Goal: Transaction & Acquisition: Obtain resource

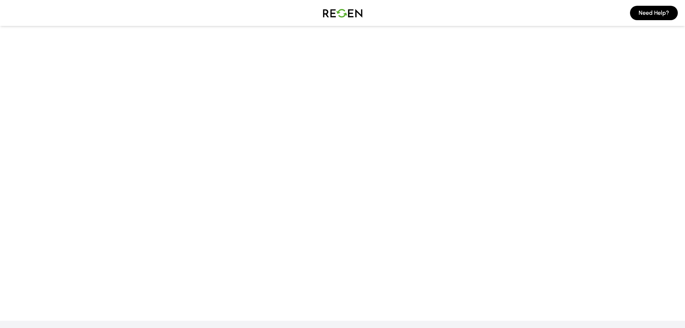
drag, startPoint x: 396, startPoint y: 71, endPoint x: 409, endPoint y: 44, distance: 30.4
click at [396, 71] on main at bounding box center [342, 135] width 685 height 256
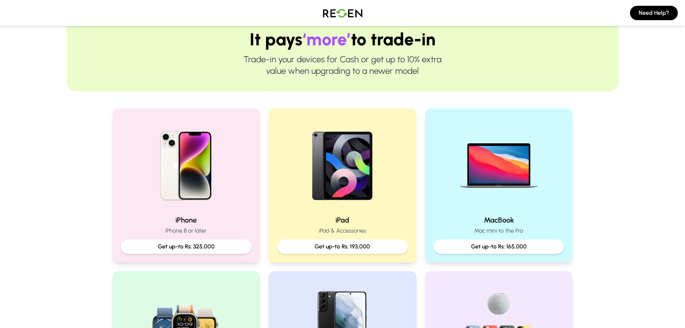
scroll to position [144, 0]
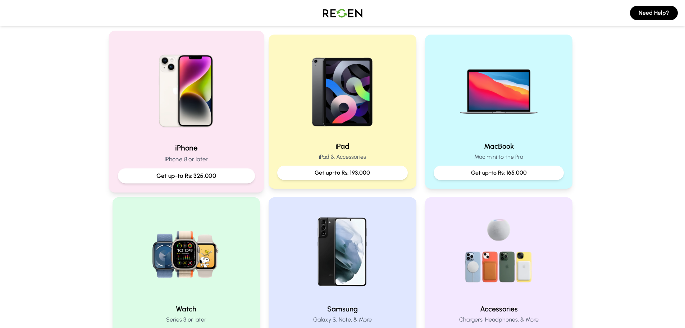
click at [198, 174] on p "Get up-to Rs: 325,000" at bounding box center [186, 175] width 125 height 9
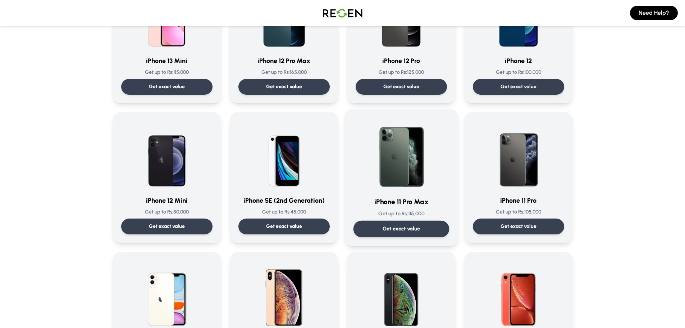
scroll to position [539, 0]
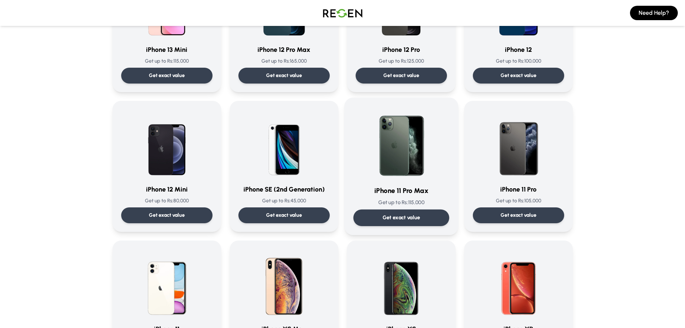
click at [402, 218] on p "Get exact value" at bounding box center [401, 218] width 38 height 8
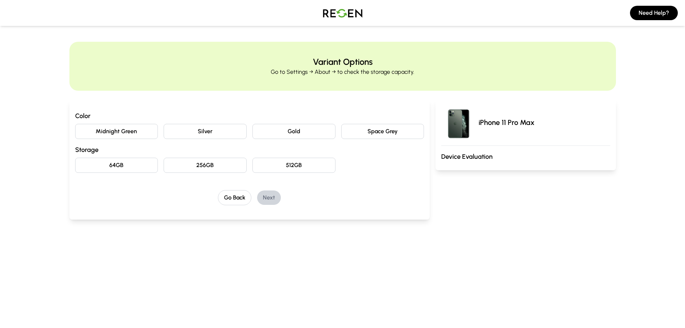
click at [366, 133] on button "Space Grey" at bounding box center [382, 131] width 83 height 15
click at [223, 168] on button "256GB" at bounding box center [205, 164] width 83 height 15
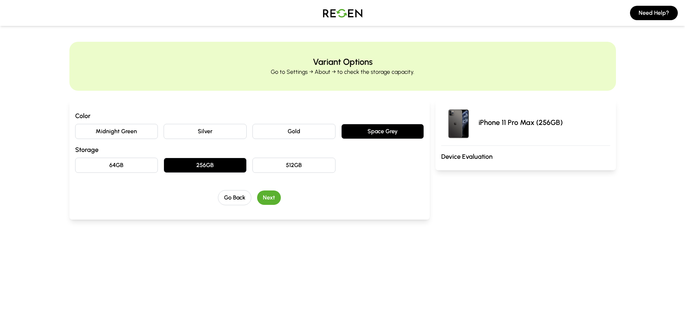
click at [266, 198] on button "Next" at bounding box center [269, 197] width 24 height 14
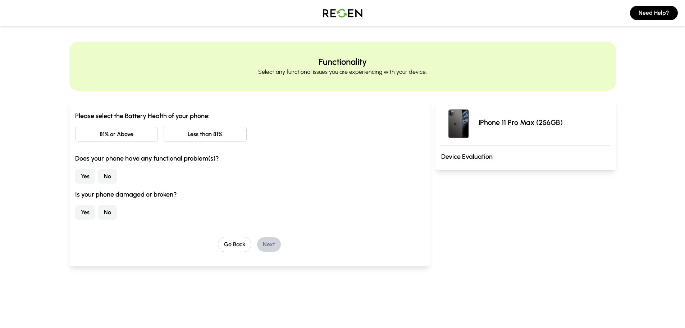
click at [119, 135] on button "81% or Above" at bounding box center [116, 134] width 83 height 15
click at [105, 175] on button "No" at bounding box center [107, 176] width 19 height 14
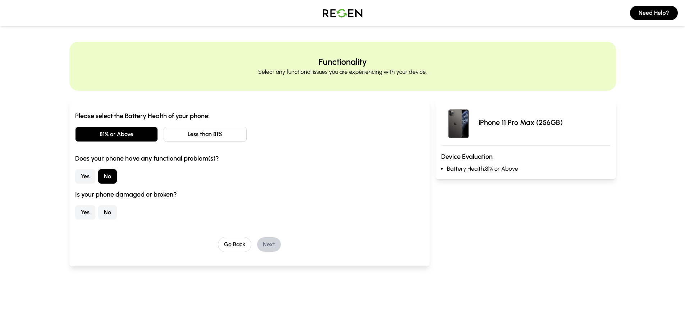
click at [108, 212] on button "No" at bounding box center [107, 212] width 19 height 14
click at [268, 246] on button "Next" at bounding box center [269, 244] width 24 height 14
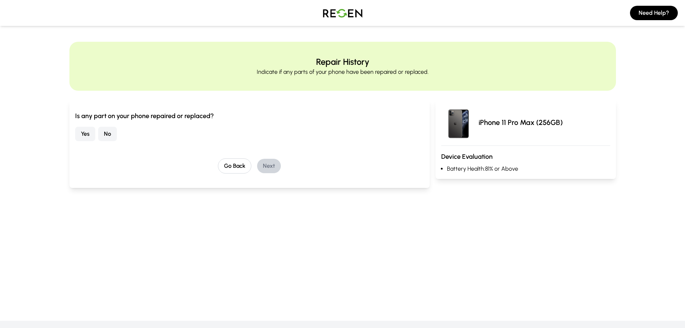
click at [83, 134] on button "Yes" at bounding box center [85, 134] width 20 height 14
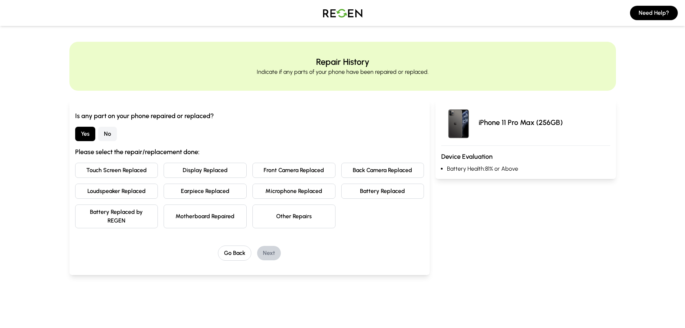
click at [361, 192] on button "Battery Replaced" at bounding box center [382, 190] width 83 height 15
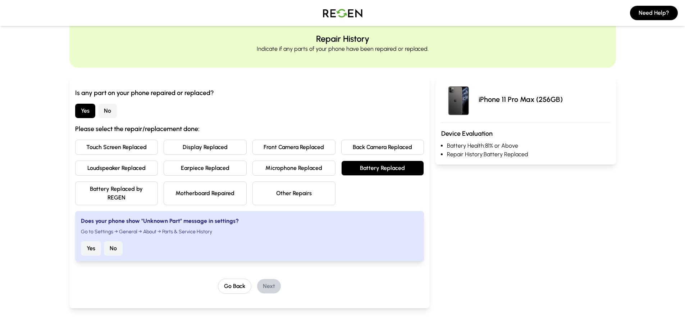
scroll to position [36, 0]
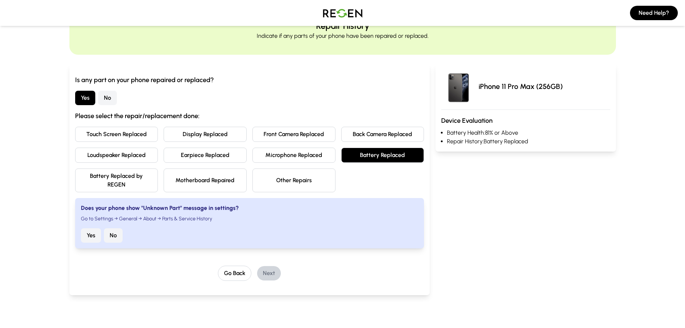
click at [114, 235] on button "No" at bounding box center [113, 235] width 19 height 14
click at [266, 271] on button "Next" at bounding box center [269, 273] width 24 height 14
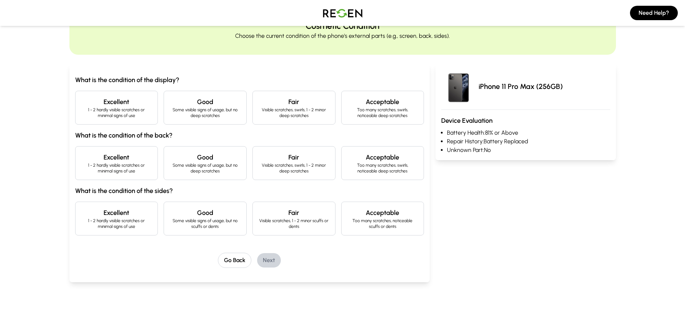
click at [130, 112] on p "1 - 2 hardly visible scratches or minimal signs of use" at bounding box center [116, 113] width 71 height 12
click at [192, 169] on p "Some visible signs of usage, but no deep scratches" at bounding box center [205, 168] width 71 height 12
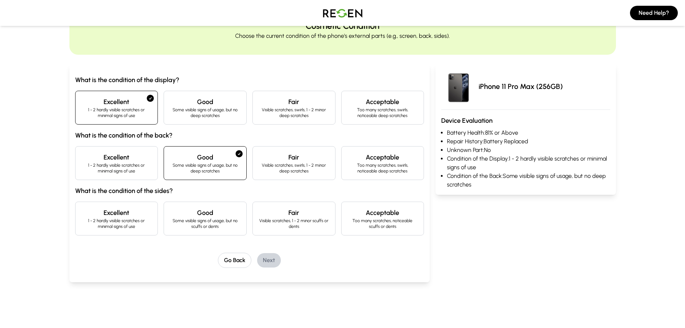
click at [191, 215] on h4 "Good" at bounding box center [205, 212] width 71 height 10
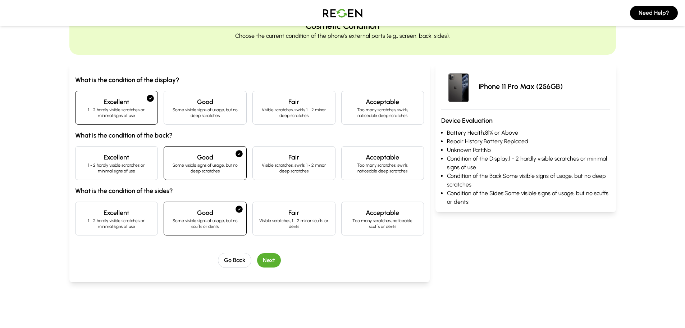
click at [273, 257] on button "Next" at bounding box center [269, 260] width 24 height 14
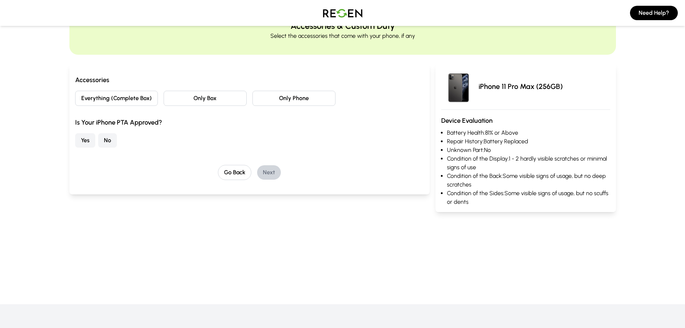
click at [284, 98] on button "Only Phone" at bounding box center [293, 98] width 83 height 15
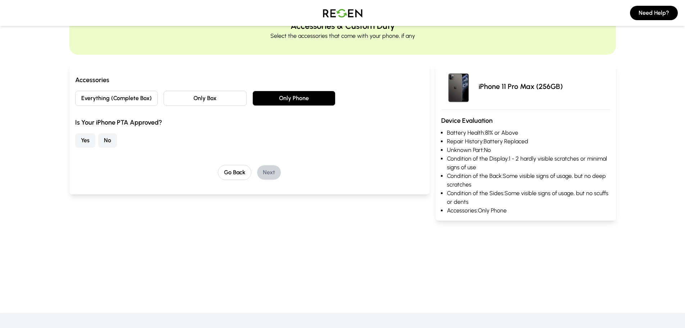
click at [105, 139] on button "No" at bounding box center [107, 140] width 19 height 14
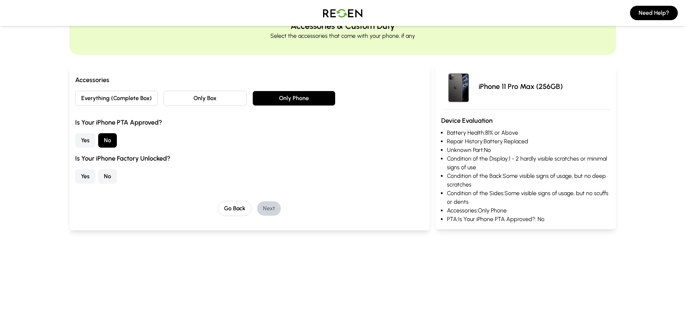
click at [104, 178] on button "No" at bounding box center [107, 176] width 19 height 14
click at [266, 207] on button "Next" at bounding box center [269, 208] width 24 height 14
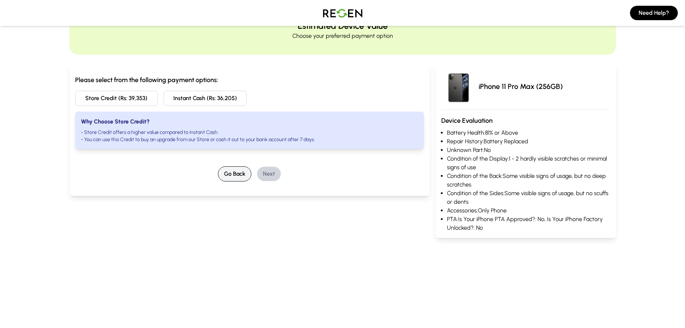
click at [237, 174] on button "Go Back" at bounding box center [234, 173] width 33 height 15
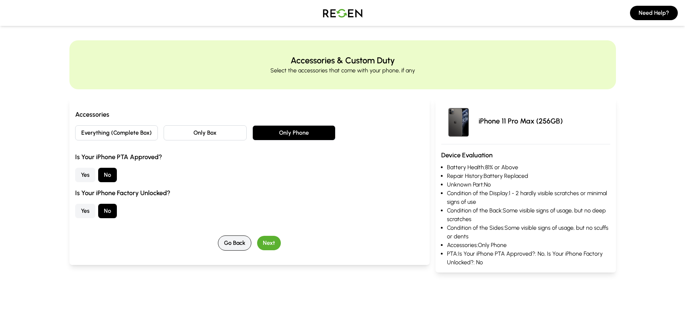
scroll to position [0, 0]
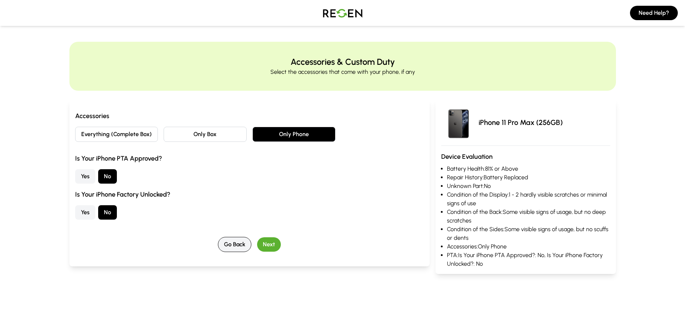
click at [227, 245] on button "Go Back" at bounding box center [234, 244] width 33 height 15
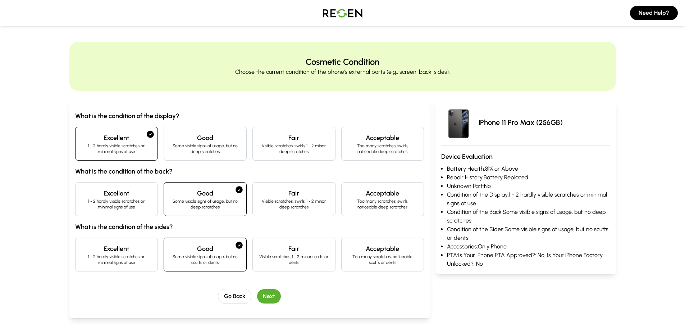
click at [227, 291] on button "Go Back" at bounding box center [234, 295] width 33 height 15
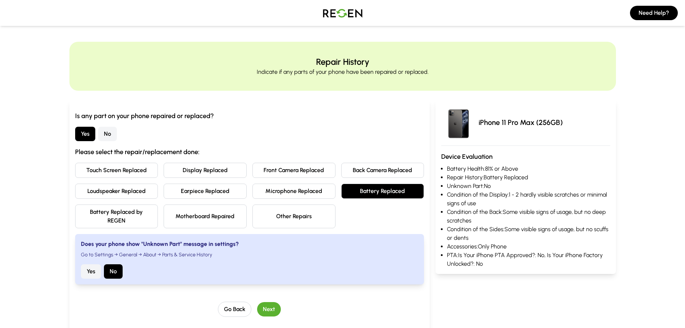
click at [103, 136] on button "No" at bounding box center [107, 134] width 19 height 14
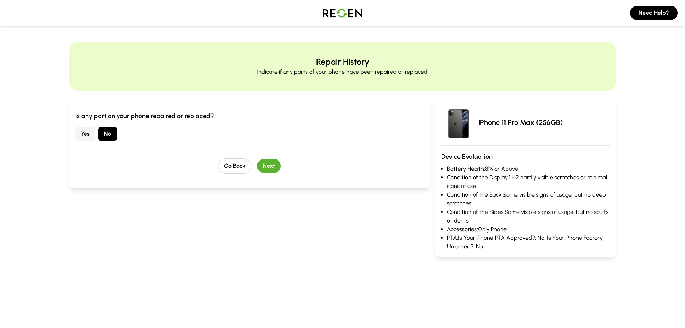
click at [268, 165] on button "Next" at bounding box center [269, 166] width 24 height 14
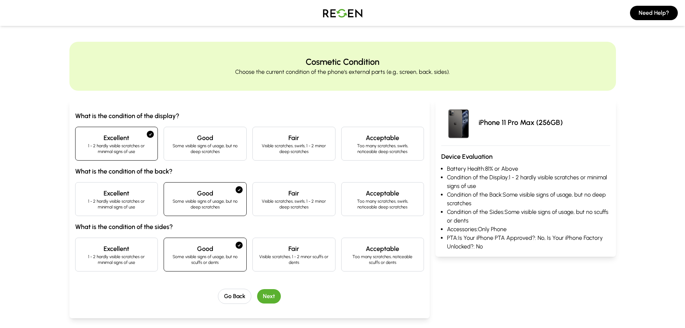
click at [270, 297] on button "Next" at bounding box center [269, 296] width 24 height 14
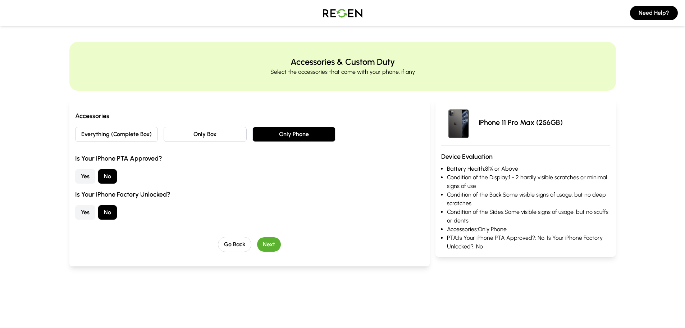
click at [266, 241] on button "Next" at bounding box center [269, 244] width 24 height 14
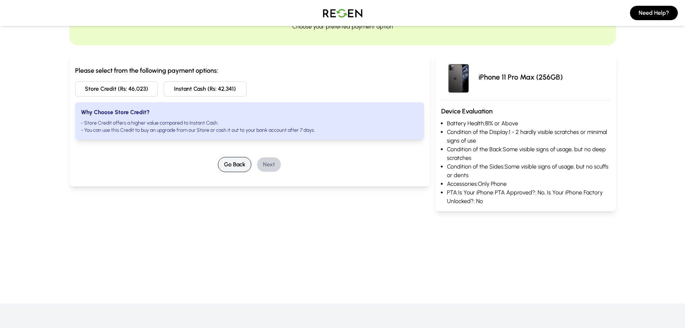
scroll to position [36, 0]
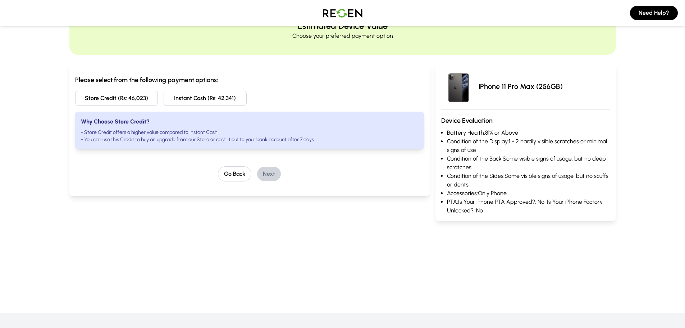
click at [191, 101] on button "Instant Cash (Rs: 42,341)" at bounding box center [205, 98] width 83 height 15
click at [268, 173] on button "Next" at bounding box center [269, 173] width 24 height 14
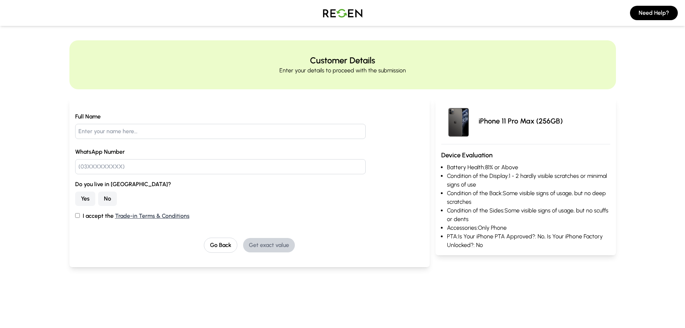
scroll to position [0, 0]
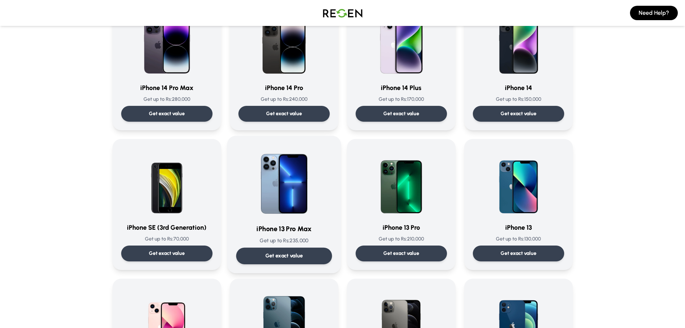
scroll to position [216, 0]
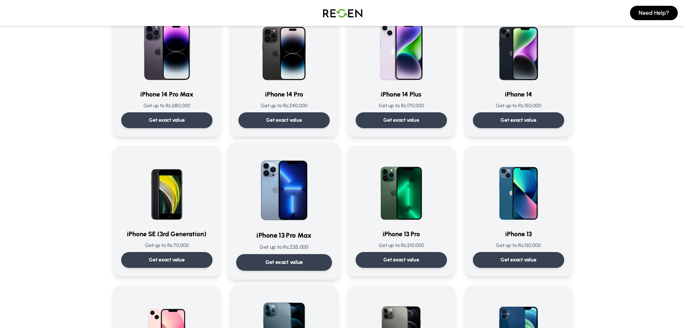
click at [303, 259] on div "Get exact value" at bounding box center [284, 262] width 96 height 17
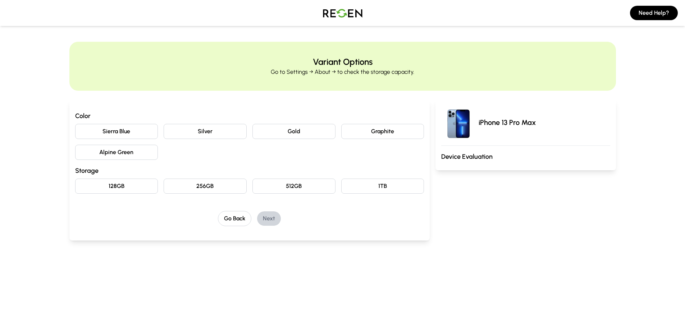
click at [137, 129] on button "Sierra Blue" at bounding box center [116, 131] width 83 height 15
click at [211, 187] on button "256GB" at bounding box center [205, 185] width 83 height 15
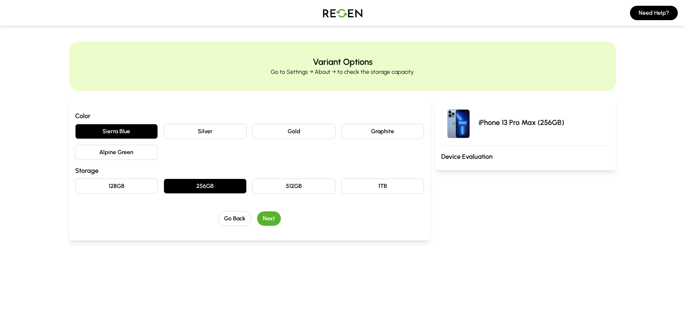
click at [271, 215] on button "Next" at bounding box center [269, 218] width 24 height 14
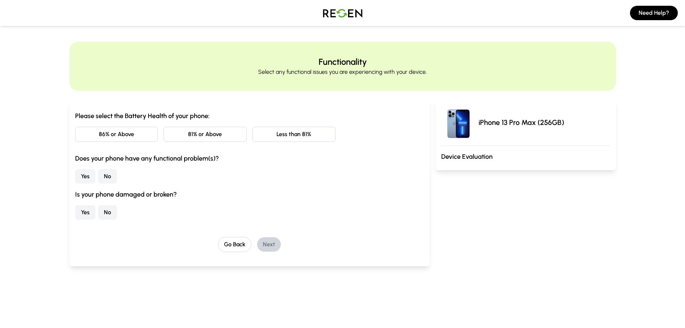
click at [138, 133] on button "86% or Above" at bounding box center [116, 134] width 83 height 15
click at [104, 177] on button "No" at bounding box center [107, 176] width 19 height 14
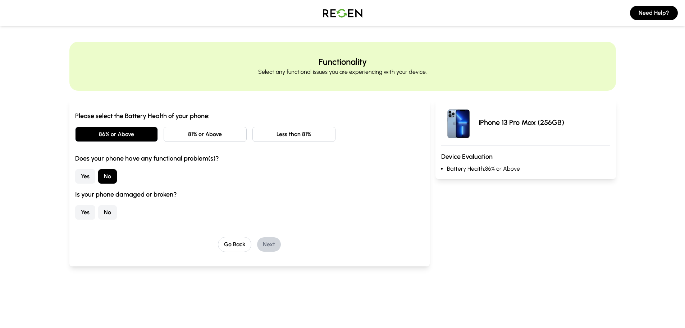
drag, startPoint x: 105, startPoint y: 207, endPoint x: 158, endPoint y: 221, distance: 54.7
click at [105, 208] on button "No" at bounding box center [107, 212] width 19 height 14
click at [270, 245] on button "Next" at bounding box center [269, 244] width 24 height 14
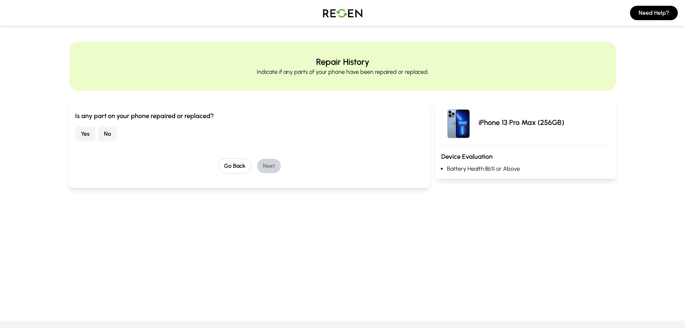
click at [115, 136] on button "No" at bounding box center [107, 134] width 19 height 14
click at [273, 165] on button "Next" at bounding box center [269, 166] width 24 height 14
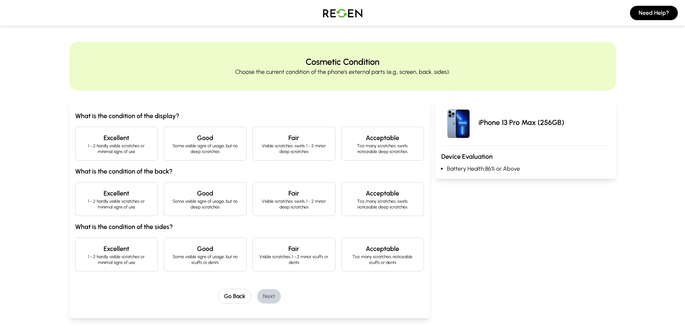
click at [106, 140] on h4 "Excellent" at bounding box center [116, 138] width 71 height 10
click at [104, 193] on h4 "Excellent" at bounding box center [116, 193] width 71 height 10
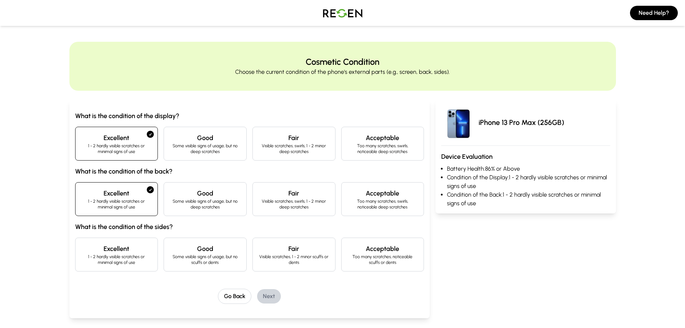
click at [110, 242] on div "Excellent 1 - 2 hardly visible scratches or minimal signs of use" at bounding box center [116, 254] width 83 height 34
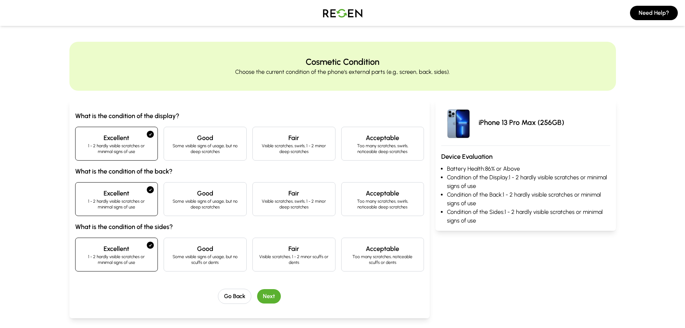
click at [265, 293] on button "Next" at bounding box center [269, 296] width 24 height 14
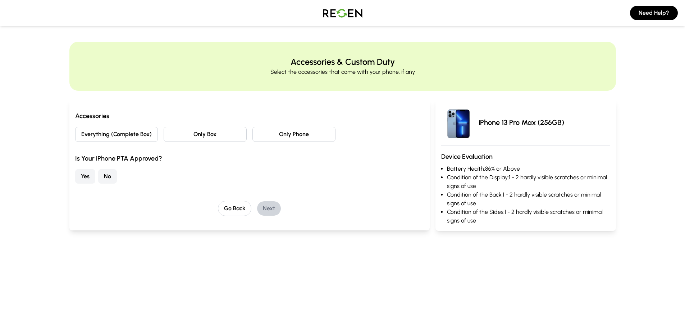
click at [279, 130] on button "Only Phone" at bounding box center [293, 134] width 83 height 15
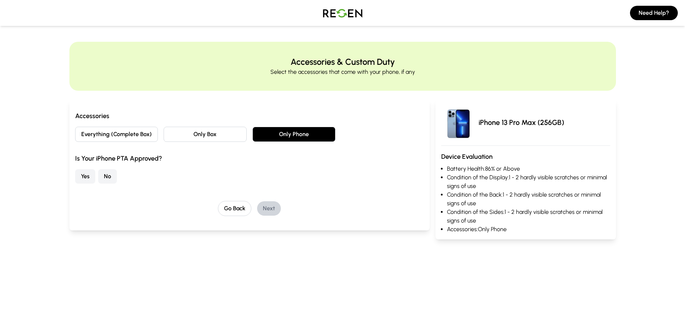
click at [104, 175] on button "No" at bounding box center [107, 176] width 19 height 14
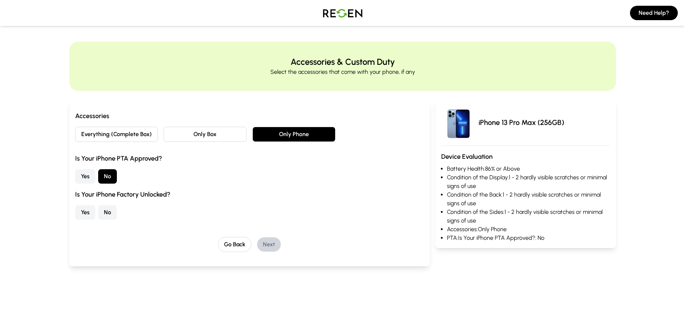
click at [113, 216] on button "No" at bounding box center [107, 212] width 19 height 14
click at [262, 245] on button "Next" at bounding box center [269, 244] width 24 height 14
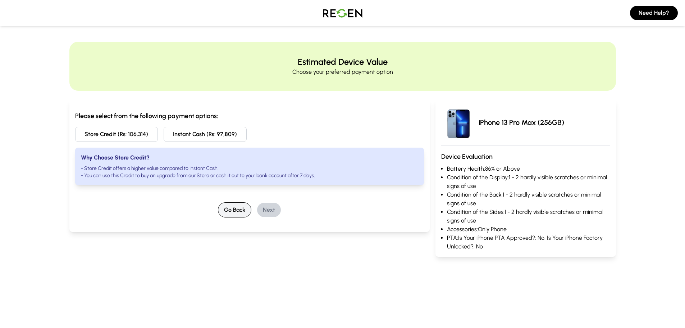
click at [229, 212] on button "Go Back" at bounding box center [234, 209] width 33 height 15
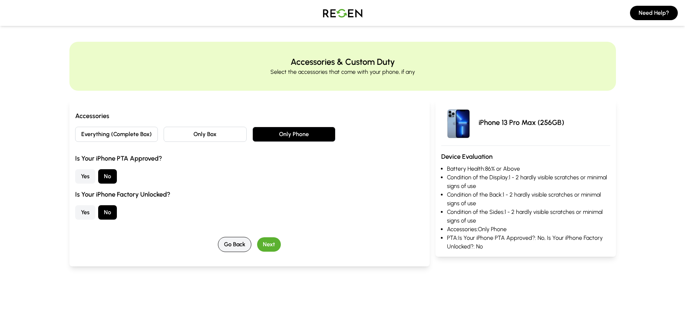
click at [234, 243] on button "Go Back" at bounding box center [234, 244] width 33 height 15
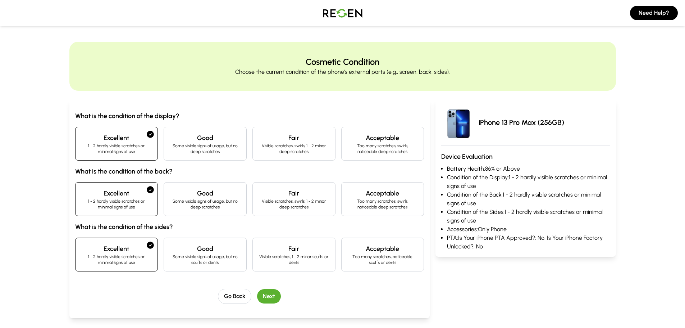
drag, startPoint x: 227, startPoint y: 298, endPoint x: 234, endPoint y: 294, distance: 7.8
click at [229, 298] on button "Go Back" at bounding box center [234, 295] width 33 height 15
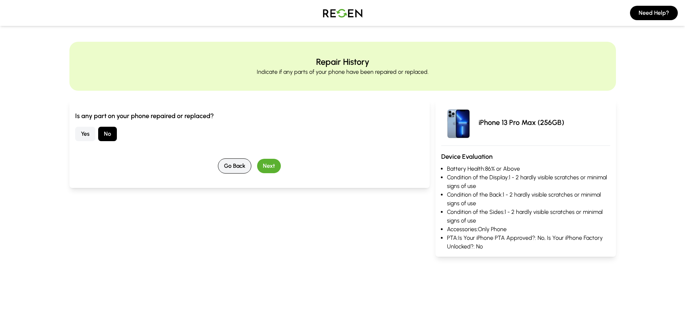
click at [229, 160] on button "Go Back" at bounding box center [234, 165] width 33 height 15
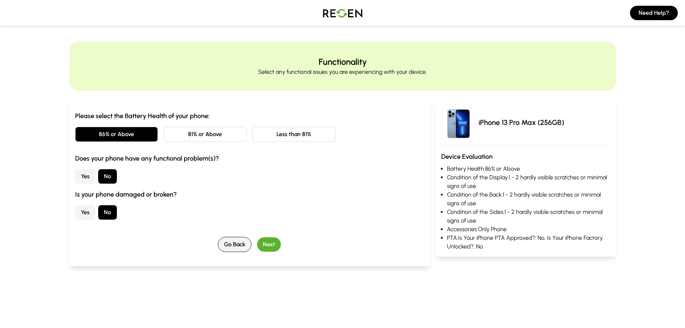
click at [238, 242] on button "Go Back" at bounding box center [234, 244] width 33 height 15
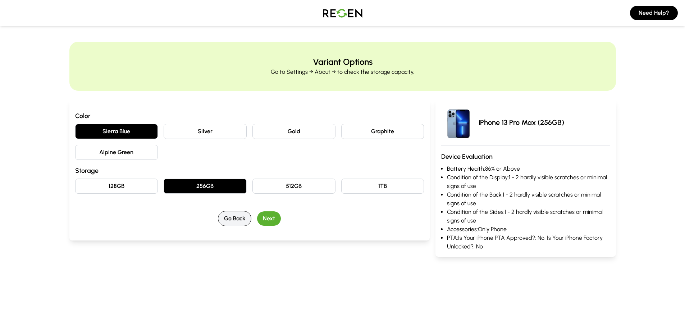
click at [238, 214] on button "Go Back" at bounding box center [234, 218] width 33 height 15
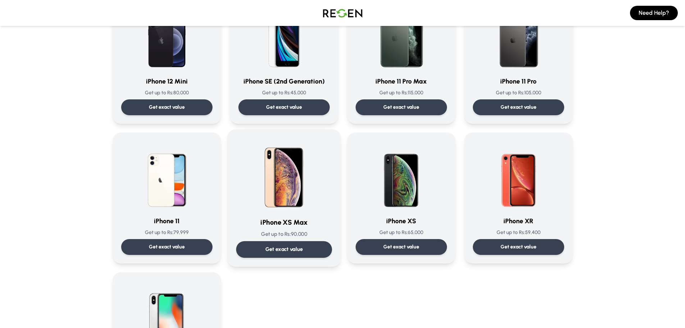
scroll to position [503, 0]
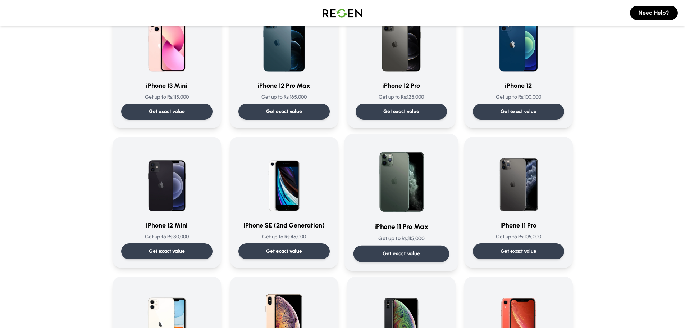
click at [398, 194] on img at bounding box center [401, 178] width 73 height 73
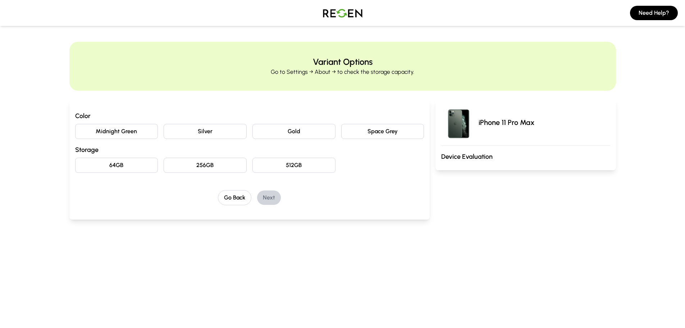
click at [372, 133] on button "Space Grey" at bounding box center [382, 131] width 83 height 15
click at [212, 163] on button "256GB" at bounding box center [205, 164] width 83 height 15
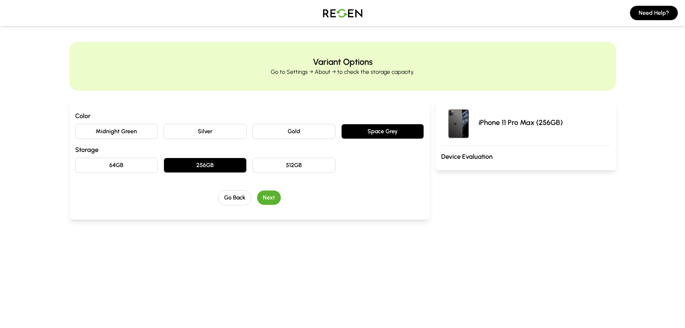
click at [271, 196] on button "Next" at bounding box center [269, 197] width 24 height 14
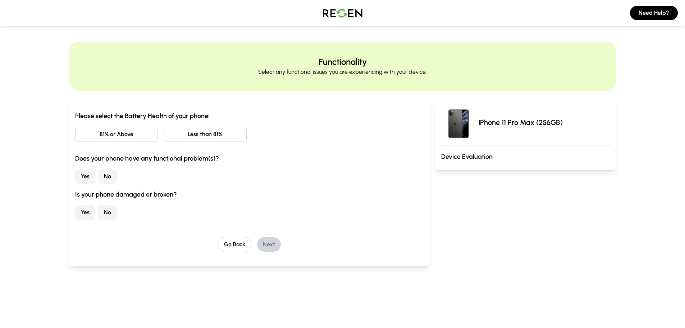
click at [125, 134] on button "81% or Above" at bounding box center [116, 134] width 83 height 15
click at [115, 174] on button "No" at bounding box center [107, 176] width 19 height 14
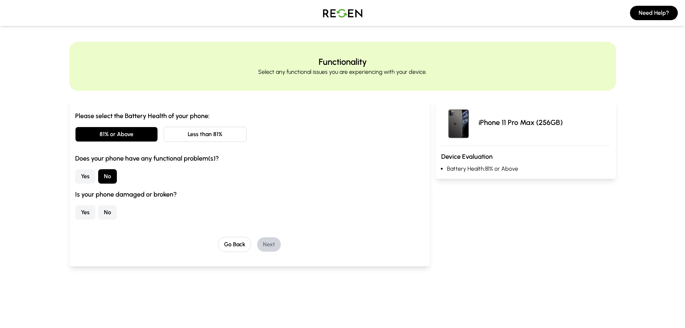
click at [109, 206] on button "No" at bounding box center [107, 212] width 19 height 14
click at [265, 243] on button "Next" at bounding box center [269, 244] width 24 height 14
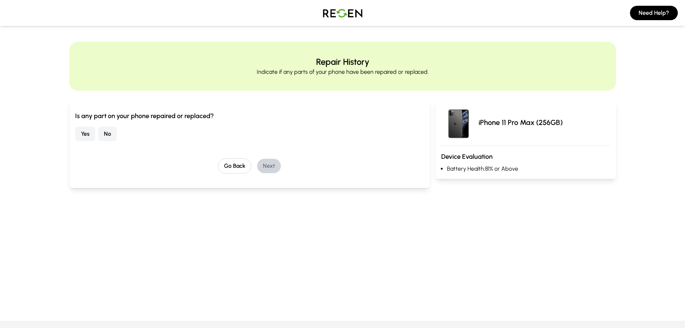
click at [109, 134] on button "No" at bounding box center [107, 134] width 19 height 14
click at [271, 164] on button "Next" at bounding box center [269, 166] width 24 height 14
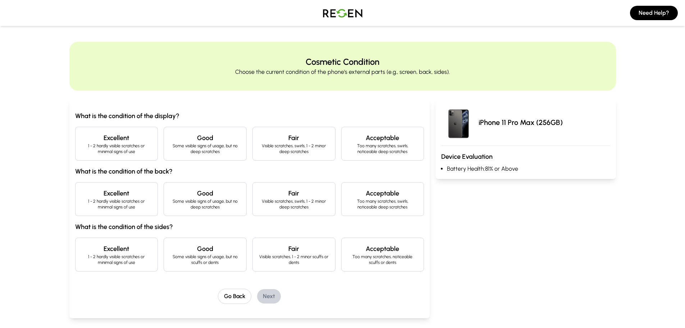
click at [126, 142] on h4 "Excellent" at bounding box center [116, 138] width 71 height 10
drag, startPoint x: 119, startPoint y: 195, endPoint x: 118, endPoint y: 228, distance: 32.8
click at [119, 195] on h4 "Excellent" at bounding box center [116, 193] width 71 height 10
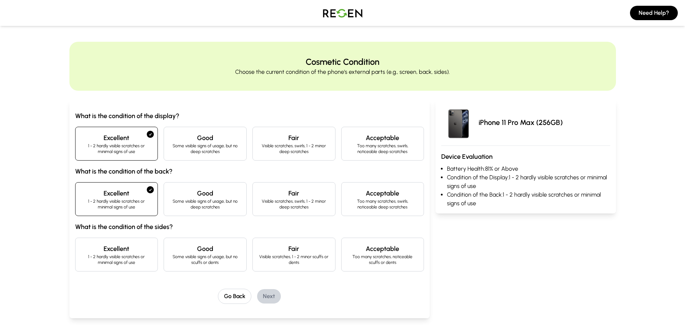
click at [116, 235] on div "What is the condition of the display? Excellent 1 - 2 hardly visible scratches …" at bounding box center [249, 191] width 349 height 160
drag, startPoint x: 139, startPoint y: 256, endPoint x: 189, endPoint y: 269, distance: 52.4
click at [139, 255] on p "1 - 2 hardly visible scratches or minimal signs of use" at bounding box center [116, 259] width 71 height 12
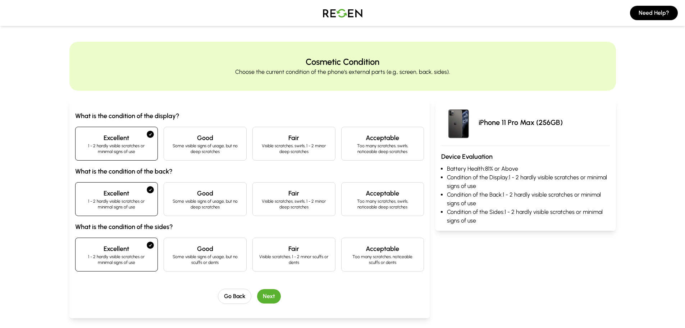
click at [273, 293] on button "Next" at bounding box center [269, 296] width 24 height 14
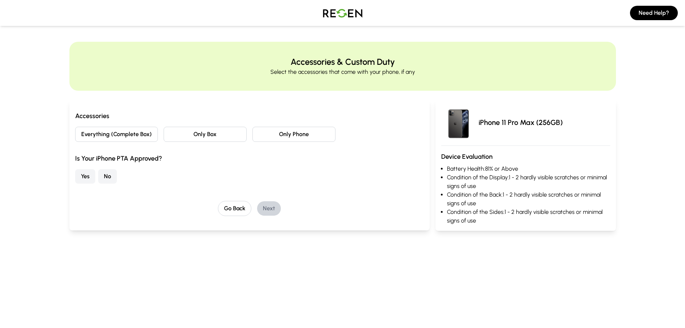
click at [282, 133] on button "Only Phone" at bounding box center [293, 134] width 83 height 15
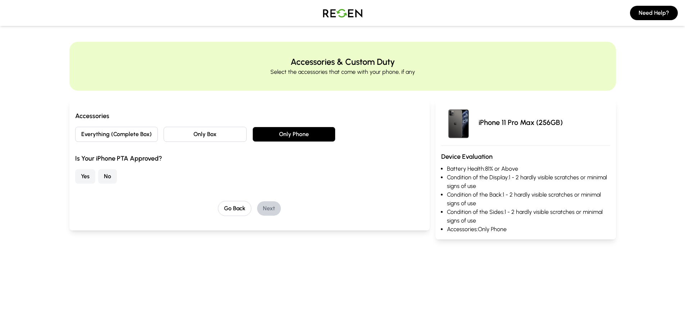
click at [112, 173] on button "No" at bounding box center [107, 176] width 19 height 14
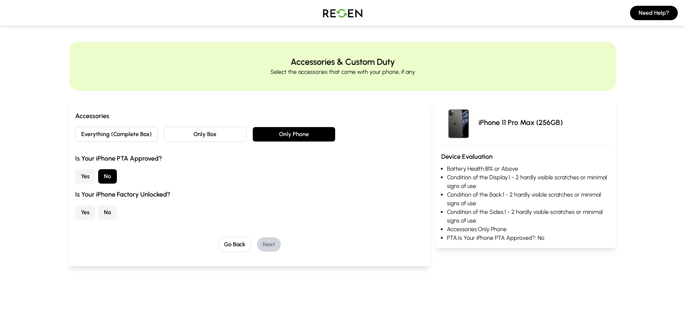
click at [109, 211] on button "No" at bounding box center [107, 212] width 19 height 14
click at [267, 243] on button "Next" at bounding box center [269, 244] width 24 height 14
